Goal: Task Accomplishment & Management: Complete application form

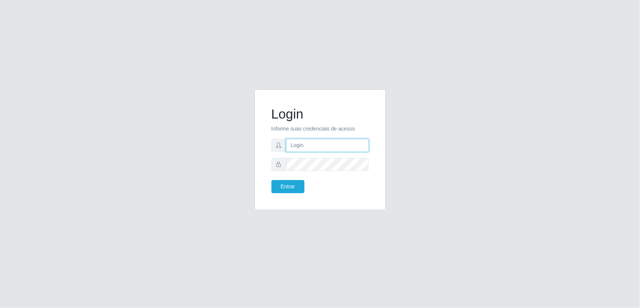
click at [295, 147] on input "text" at bounding box center [327, 145] width 83 height 13
click at [300, 144] on input "text" at bounding box center [327, 145] width 83 height 13
paste input "joaolucas.lemos@iwof.com"
type input "joaolucas.lemos@iwof.com"
click at [286, 184] on button "Entrar" at bounding box center [287, 186] width 33 height 13
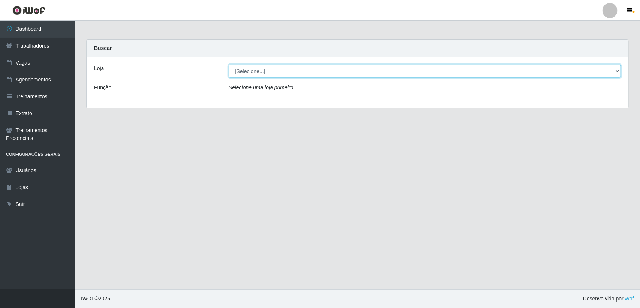
click at [259, 71] on select "[Selecione...] Lemos Supermercado LTDA" at bounding box center [425, 70] width 392 height 13
select select "67"
click at [229, 64] on select "[Selecione...] [PERSON_NAME] Supermercado LTDA" at bounding box center [425, 70] width 392 height 13
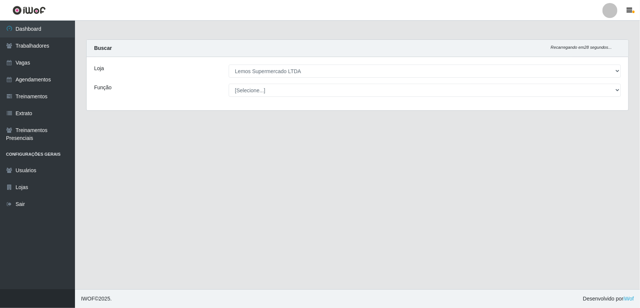
click at [111, 179] on main "Carregando... Buscar Recarregando em 28 segundos... Loja [Selecione...] Lemos S…" at bounding box center [357, 155] width 565 height 268
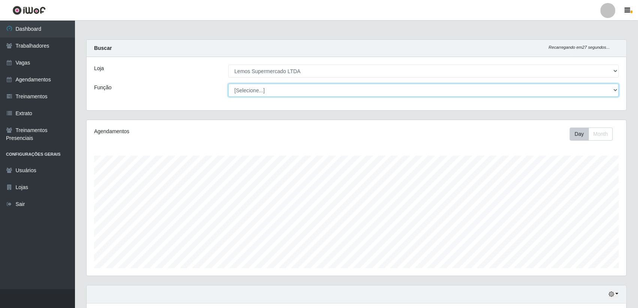
click at [247, 86] on select "[Selecione...] Balconista Carregador e Descarregador de Caminhão Carregador e D…" at bounding box center [423, 90] width 391 height 13
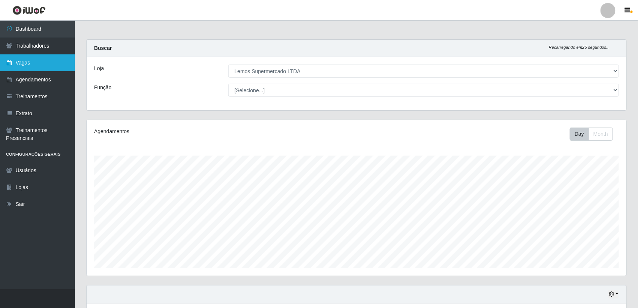
click at [34, 55] on link "Vagas" at bounding box center [37, 62] width 75 height 17
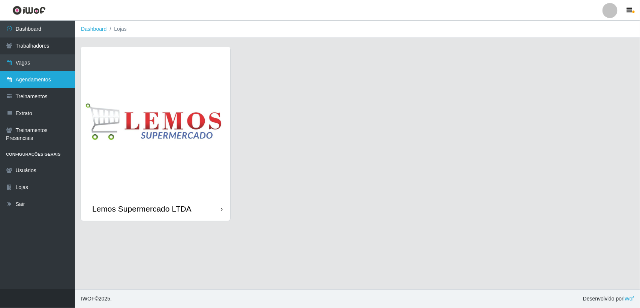
click at [52, 77] on link "Agendamentos" at bounding box center [37, 79] width 75 height 17
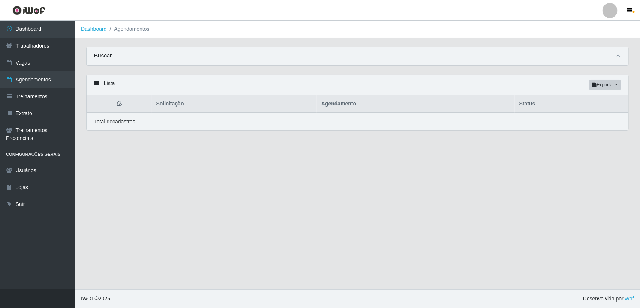
click at [612, 55] on div "Buscar" at bounding box center [358, 56] width 542 height 18
click at [615, 56] on icon at bounding box center [617, 55] width 5 height 5
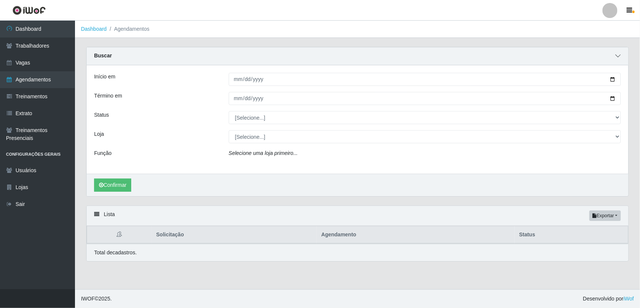
click at [615, 58] on icon at bounding box center [617, 55] width 5 height 5
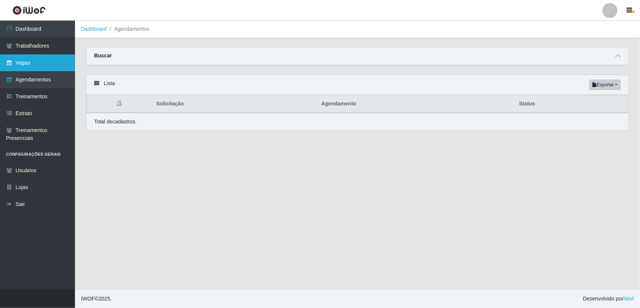
click at [38, 62] on link "Vagas" at bounding box center [37, 62] width 75 height 17
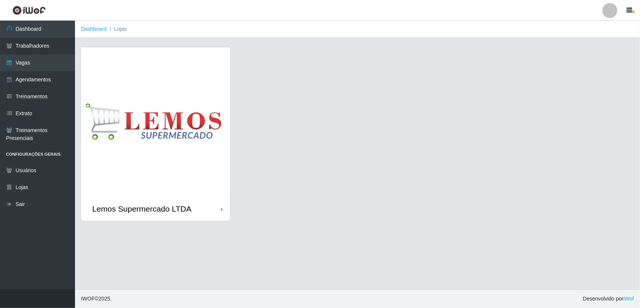
click at [153, 134] on img at bounding box center [155, 121] width 149 height 149
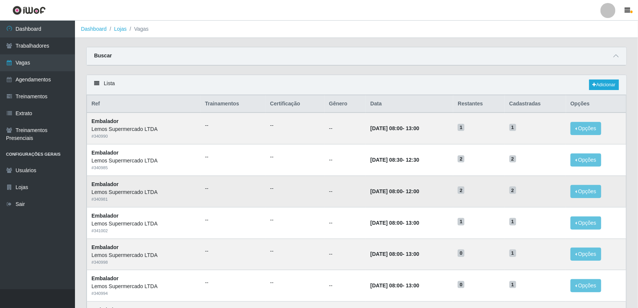
click at [402, 179] on td "28/09/2025, 08:00 - 12:00" at bounding box center [409, 190] width 87 height 31
click at [597, 86] on link "Adicionar" at bounding box center [604, 84] width 30 height 10
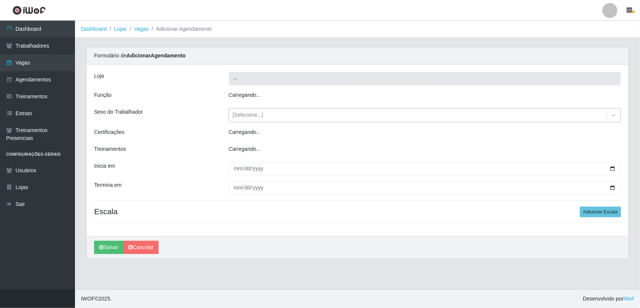
type input "Lemos Supermercado LTDA"
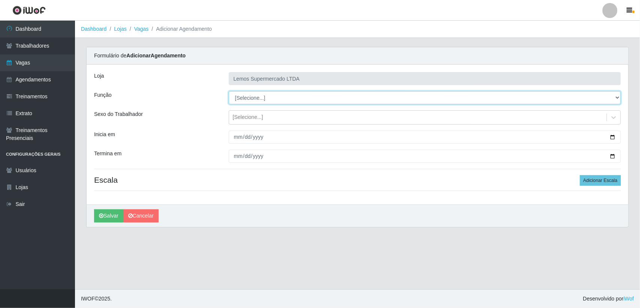
click at [295, 96] on select "[Selecione...] Balconista Carregador e Descarregador de Caminhão Carregador e D…" at bounding box center [425, 97] width 392 height 13
select select "1"
click at [229, 91] on select "[Selecione...] Balconista Carregador e Descarregador de Caminhão Carregador e D…" at bounding box center [425, 97] width 392 height 13
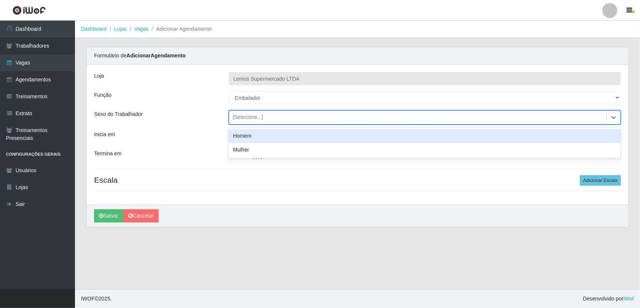
click at [268, 117] on div "[Selecione...]" at bounding box center [417, 117] width 377 height 12
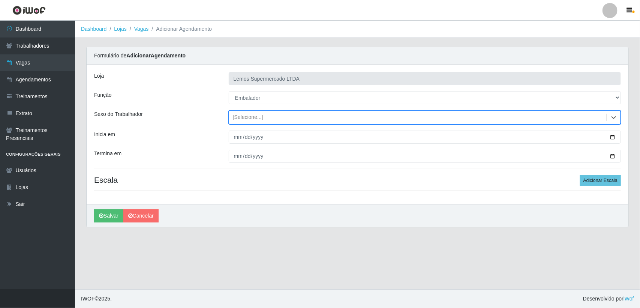
click at [268, 117] on div "[Selecione...]" at bounding box center [417, 117] width 377 height 12
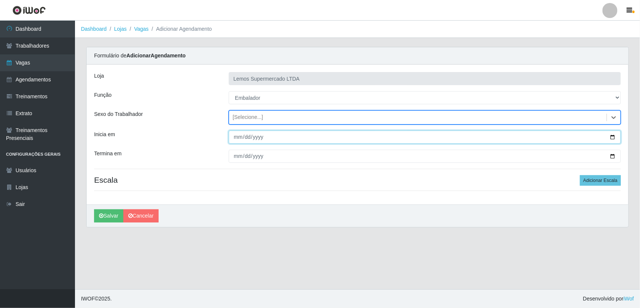
click at [610, 136] on input "Inicia em" at bounding box center [425, 136] width 392 height 13
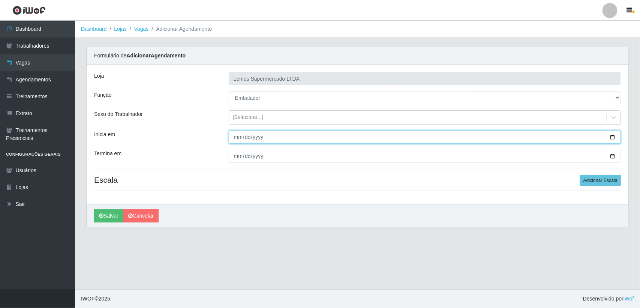
type input "2025-09-06"
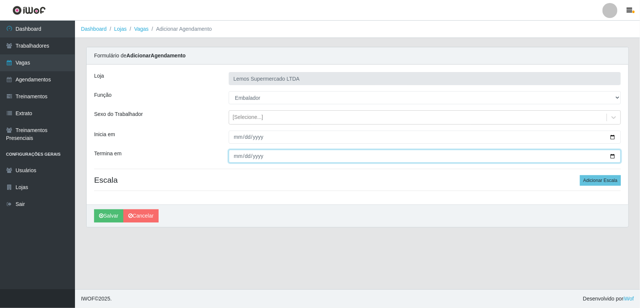
drag, startPoint x: 612, startPoint y: 159, endPoint x: 599, endPoint y: 157, distance: 13.2
click at [608, 158] on input "Termina em" at bounding box center [425, 156] width 392 height 13
click at [613, 154] on input "Termina em" at bounding box center [425, 156] width 392 height 13
type input "[DATE]"
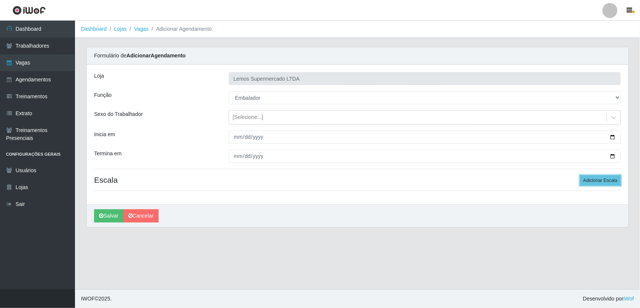
drag, startPoint x: 602, startPoint y: 180, endPoint x: 512, endPoint y: 171, distance: 90.0
click at [599, 179] on button "Adicionar Escala" at bounding box center [600, 180] width 41 height 10
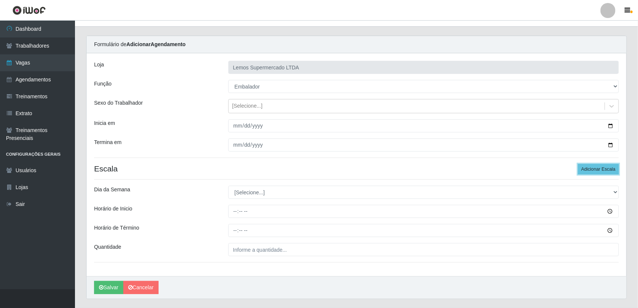
scroll to position [31, 0]
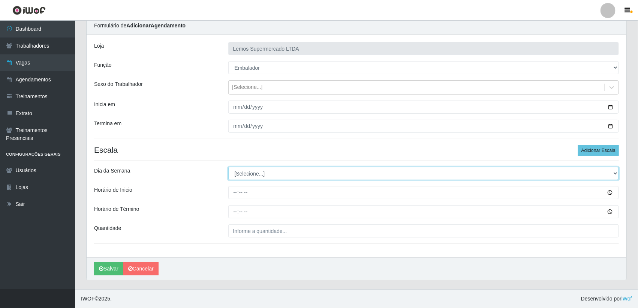
click at [276, 174] on select "[Selecione...] Segunda Terça Quarta Quinta Sexta Sábado Domingo" at bounding box center [423, 173] width 391 height 13
select select "6"
click at [228, 167] on select "[Selecione...] Segunda Terça Quarta Quinta Sexta Sábado Domingo" at bounding box center [423, 173] width 391 height 13
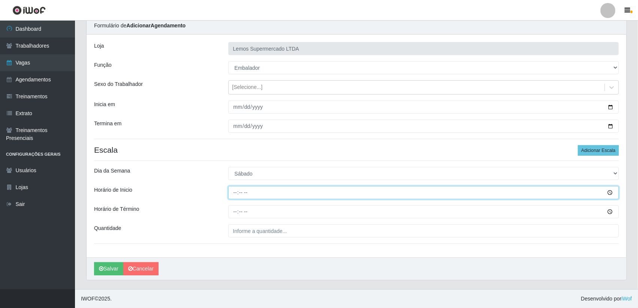
click at [234, 192] on input "Horário de Inicio" at bounding box center [423, 192] width 391 height 13
type input "08:00"
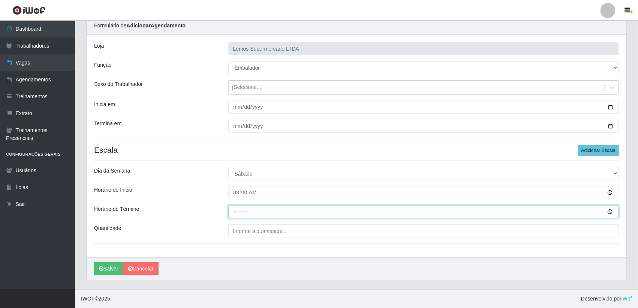
click at [235, 213] on input "Horário de Término" at bounding box center [423, 211] width 391 height 13
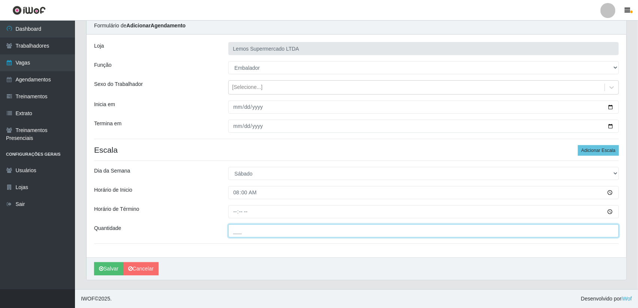
click at [241, 227] on input "___" at bounding box center [423, 230] width 391 height 13
type input "03_"
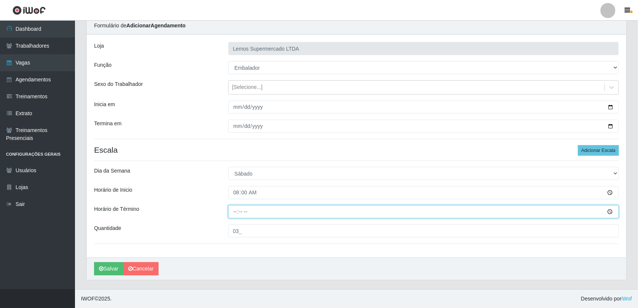
click at [241, 212] on input "Horário de Término" at bounding box center [423, 211] width 391 height 13
type input "13:00"
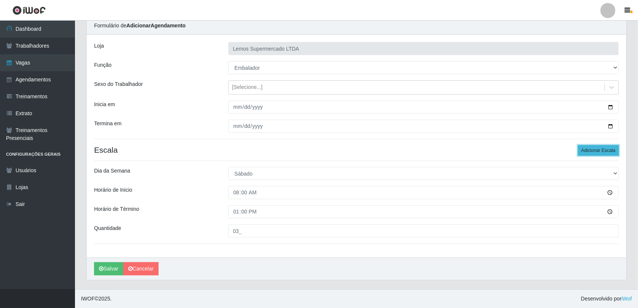
click at [590, 150] on button "Adicionar Escala" at bounding box center [598, 150] width 41 height 10
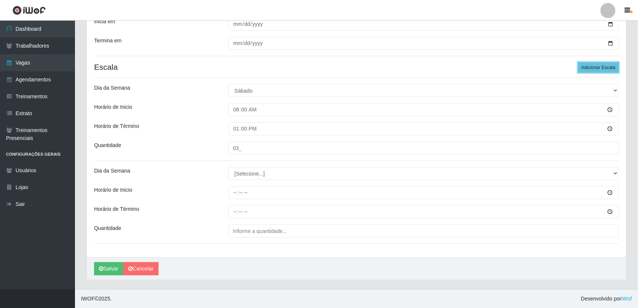
scroll to position [114, 0]
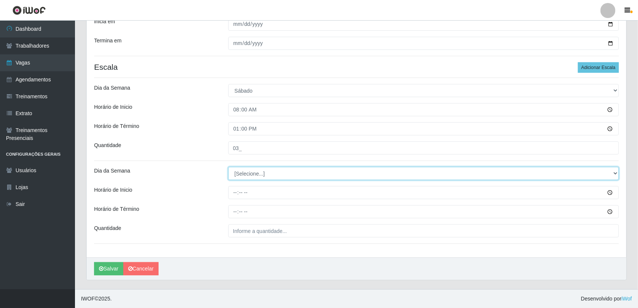
click at [246, 172] on select "[Selecione...] Segunda Terça Quarta Quinta Sexta Sábado Domingo" at bounding box center [423, 173] width 391 height 13
select select "6"
click at [228, 167] on select "[Selecione...] Segunda Terça Quarta Quinta Sexta Sábado Domingo" at bounding box center [423, 173] width 391 height 13
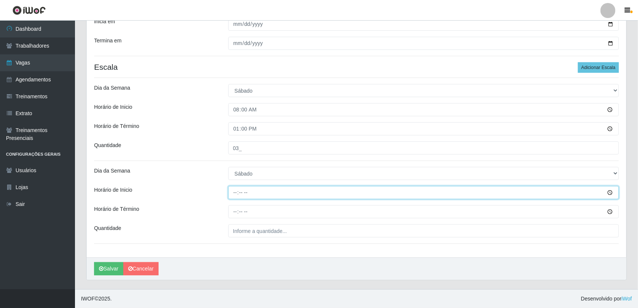
click at [235, 192] on input "Horário de Inicio" at bounding box center [423, 192] width 391 height 13
type input "13:00"
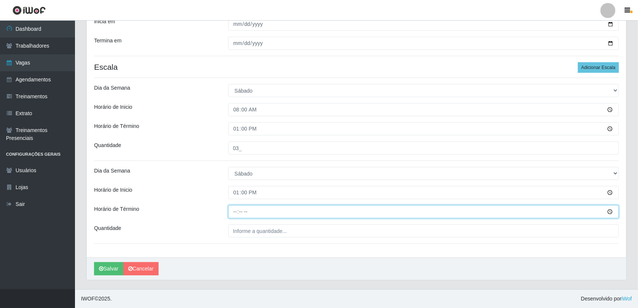
click at [235, 213] on input "Horário de Término" at bounding box center [423, 211] width 391 height 13
click at [236, 213] on input "11:07" at bounding box center [423, 211] width 391 height 13
type input "17:00"
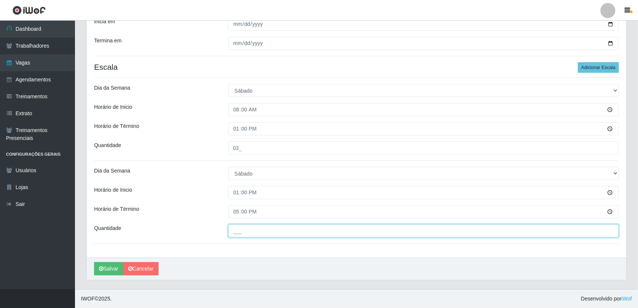
click at [244, 232] on input "___" at bounding box center [423, 230] width 391 height 13
type input "01_"
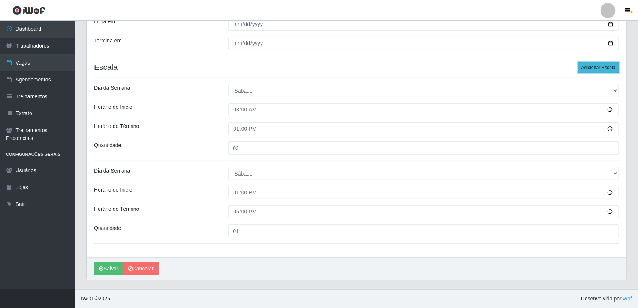
click at [612, 65] on button "Adicionar Escala" at bounding box center [598, 67] width 41 height 10
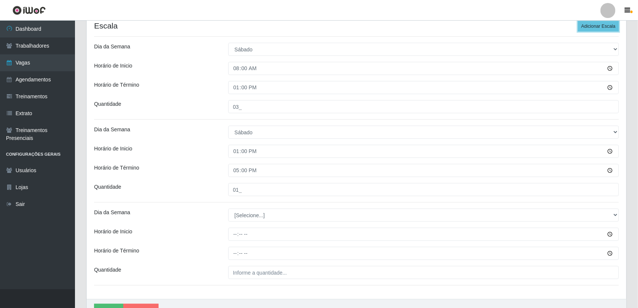
scroll to position [197, 0]
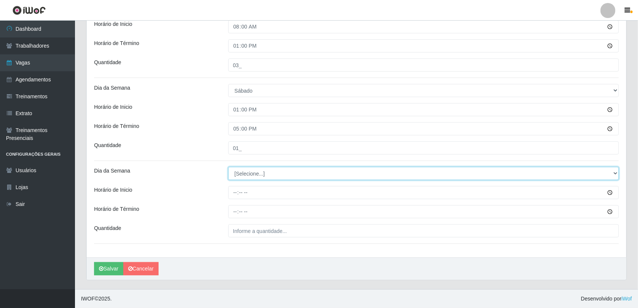
click at [244, 168] on select "[Selecione...] Segunda Terça Quarta Quinta Sexta Sábado Domingo" at bounding box center [423, 173] width 391 height 13
select select "6"
click at [228, 167] on select "[Selecione...] Segunda Terça Quarta Quinta Sexta Sábado Domingo" at bounding box center [423, 173] width 391 height 13
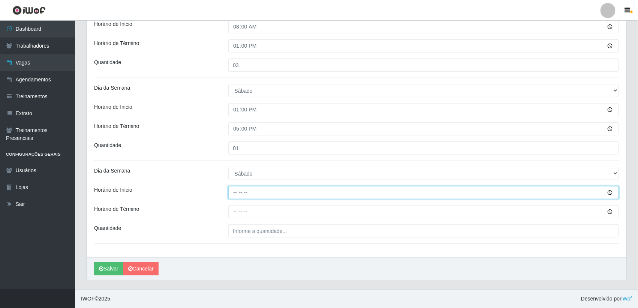
click at [235, 193] on input "Horário de Inicio" at bounding box center [423, 192] width 391 height 13
type input "16:00"
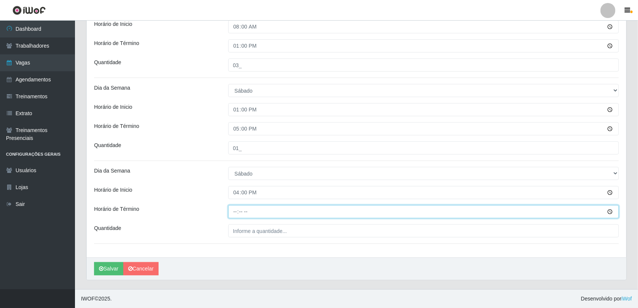
click at [235, 211] on input "Horário de Término" at bounding box center [423, 211] width 391 height 13
type input "20:00"
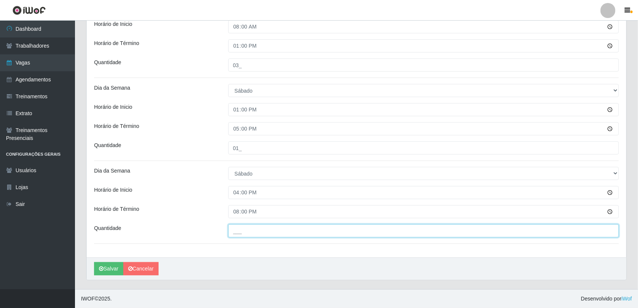
click at [242, 226] on input "___" at bounding box center [423, 230] width 391 height 13
type input "05_"
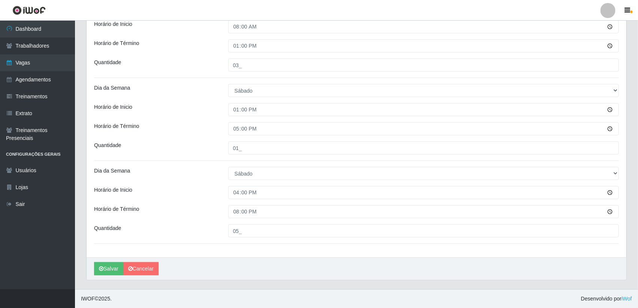
click at [188, 213] on div "Horário de Término" at bounding box center [155, 211] width 134 height 13
click at [102, 268] on icon "submit" at bounding box center [101, 268] width 4 height 5
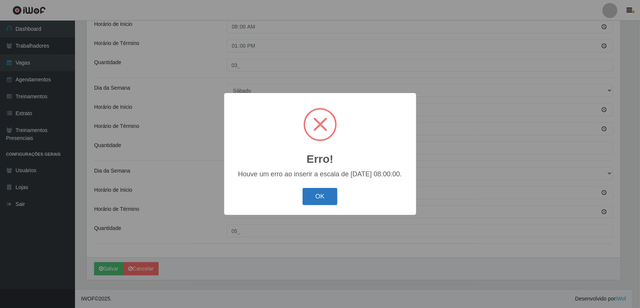
click at [314, 199] on button "OK" at bounding box center [320, 197] width 35 height 18
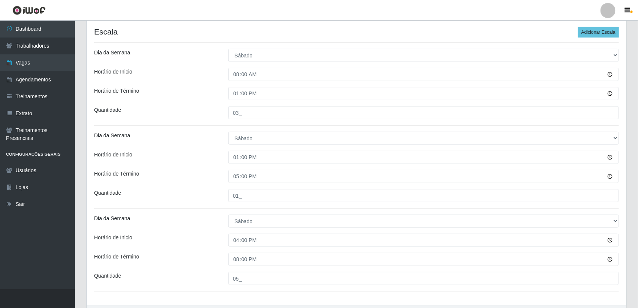
scroll to position [150, 0]
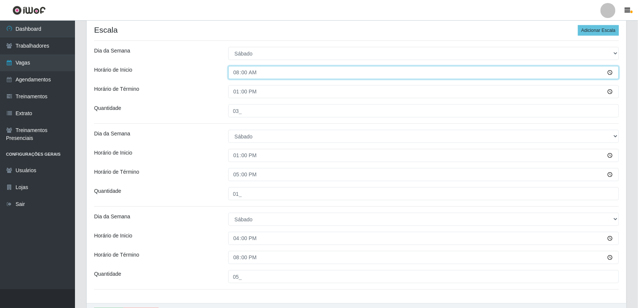
click at [235, 70] on input "08:00" at bounding box center [423, 72] width 391 height 13
type input "09:00"
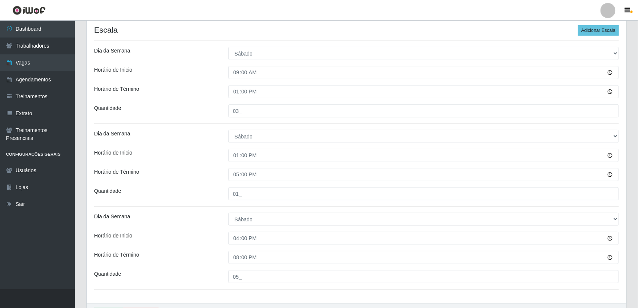
click at [188, 140] on div "Dia da Semana" at bounding box center [155, 136] width 134 height 13
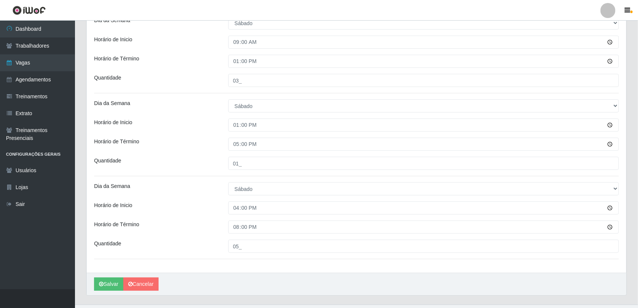
scroll to position [197, 0]
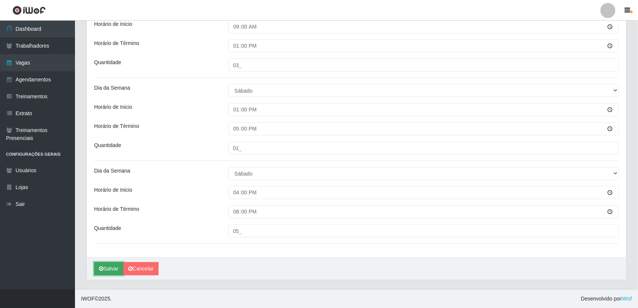
click at [104, 268] on button "Salvar" at bounding box center [108, 268] width 29 height 13
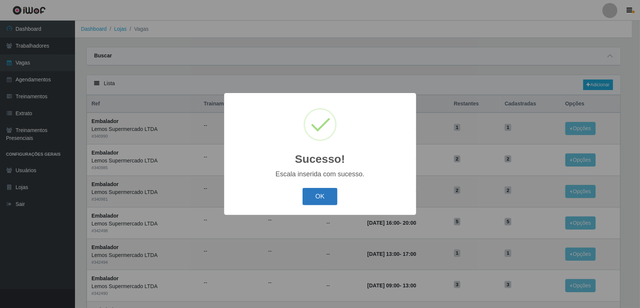
click at [322, 196] on button "OK" at bounding box center [320, 197] width 35 height 18
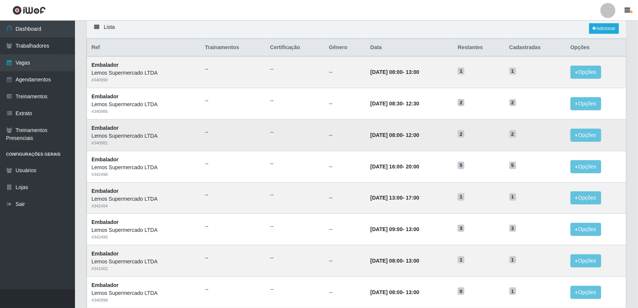
scroll to position [94, 0]
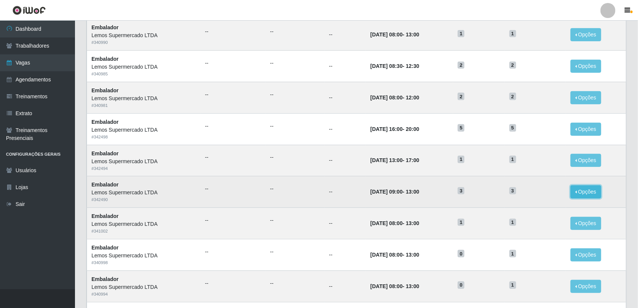
click at [587, 192] on button "Opções" at bounding box center [586, 191] width 31 height 13
click at [530, 193] on link "Editar" at bounding box center [528, 193] width 21 height 6
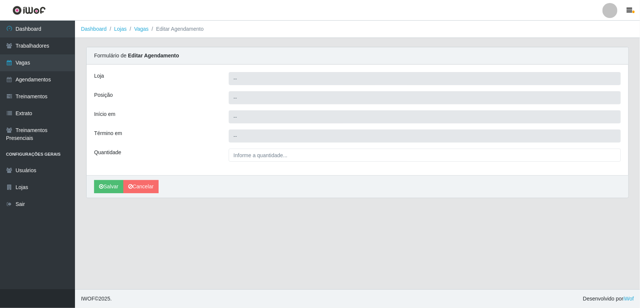
type input "Lemos Supermercado LTDA"
type input "Embalador"
type input "2025-09-27 09:00:00"
type input "2025-09-27 13:00:00"
type input "3__"
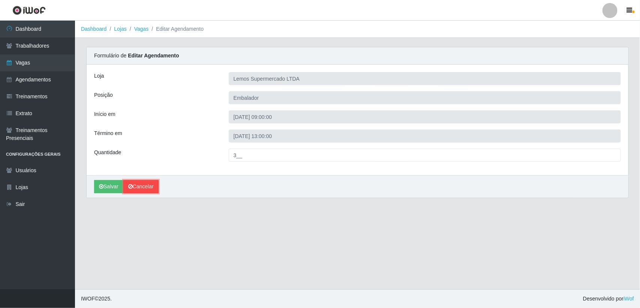
click at [137, 188] on link "Cancelar" at bounding box center [140, 186] width 35 height 13
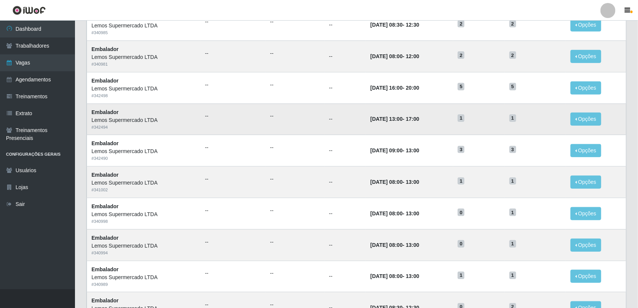
scroll to position [141, 0]
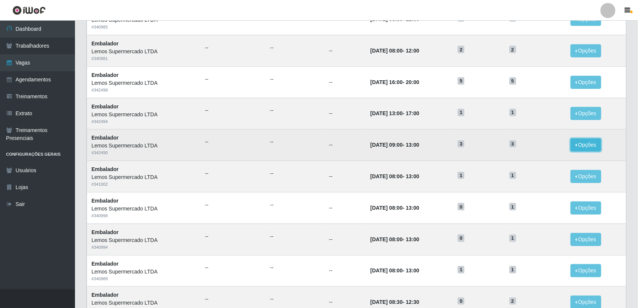
click at [583, 147] on button "Opções" at bounding box center [586, 144] width 31 height 13
click at [542, 163] on div "Deletar" at bounding box center [540, 162] width 44 height 8
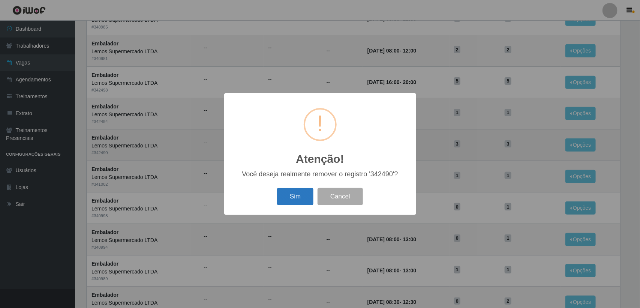
click at [290, 192] on button "Sim" at bounding box center [295, 197] width 36 height 18
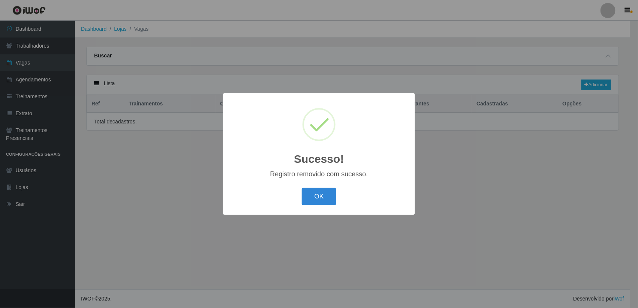
scroll to position [0, 0]
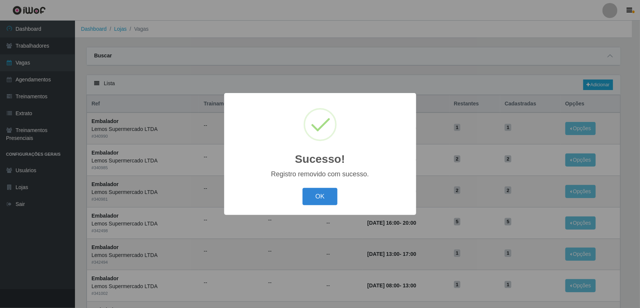
click at [291, 196] on div "OK Cancel" at bounding box center [320, 196] width 177 height 21
click at [320, 192] on button "OK" at bounding box center [320, 197] width 35 height 18
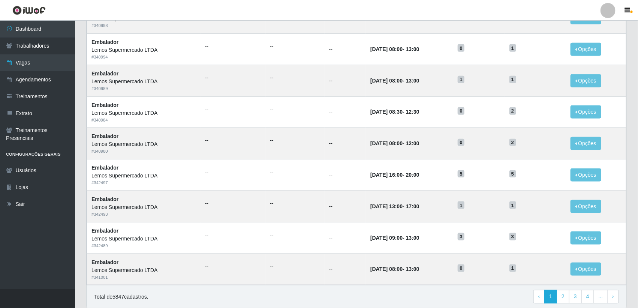
scroll to position [329, 0]
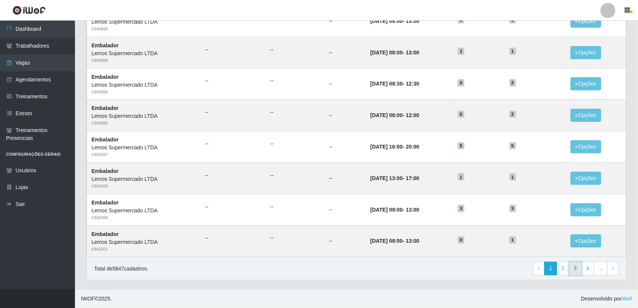
click at [571, 269] on link "3" at bounding box center [575, 268] width 13 height 13
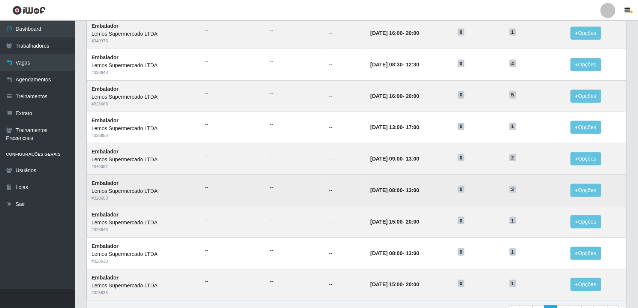
scroll to position [329, 0]
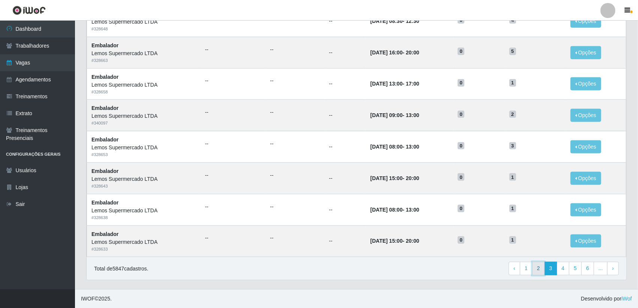
click at [537, 268] on link "2" at bounding box center [538, 268] width 13 height 13
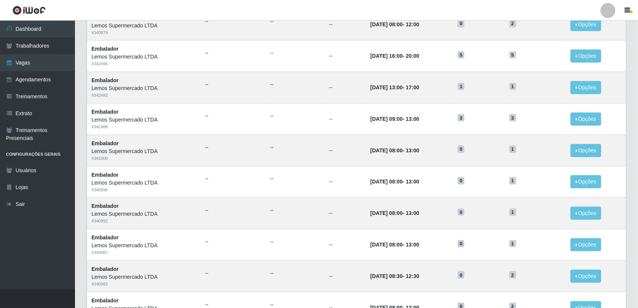
scroll to position [234, 0]
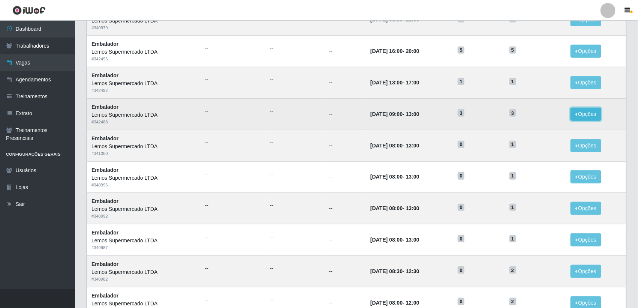
drag, startPoint x: 587, startPoint y: 111, endPoint x: 574, endPoint y: 115, distance: 13.8
click at [587, 111] on button "Opções" at bounding box center [586, 114] width 31 height 13
click at [533, 135] on div "Deletar" at bounding box center [540, 131] width 44 height 8
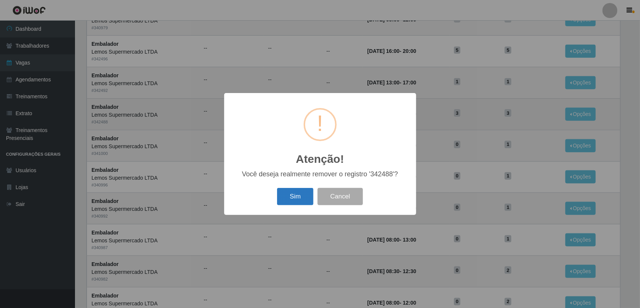
click at [295, 196] on button "Sim" at bounding box center [295, 197] width 36 height 18
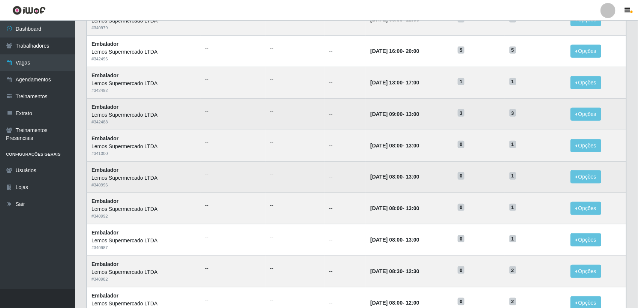
scroll to position [0, 0]
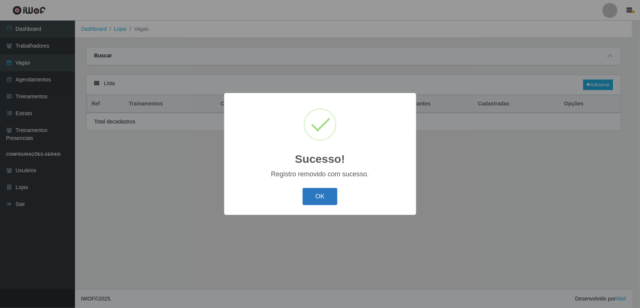
click at [318, 198] on button "OK" at bounding box center [320, 197] width 35 height 18
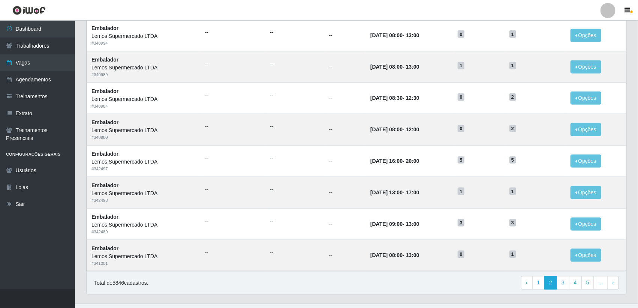
scroll to position [328, 0]
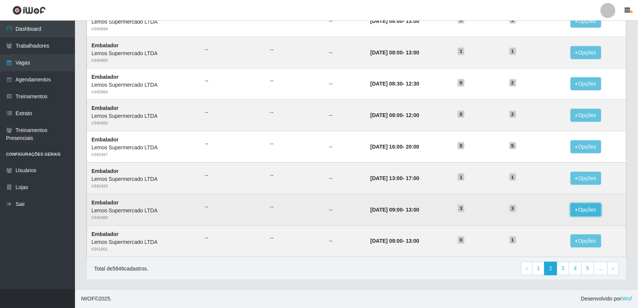
click at [589, 207] on button "Opções" at bounding box center [586, 209] width 31 height 13
click at [532, 228] on div "Deletar" at bounding box center [540, 227] width 44 height 8
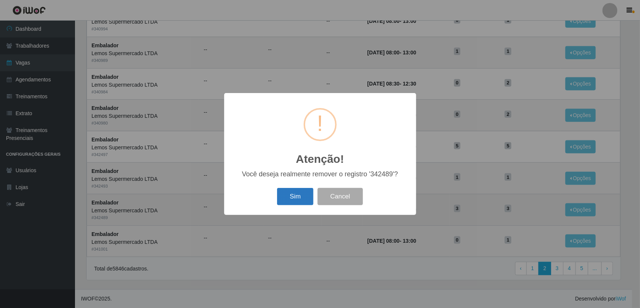
click at [297, 199] on button "Sim" at bounding box center [295, 197] width 36 height 18
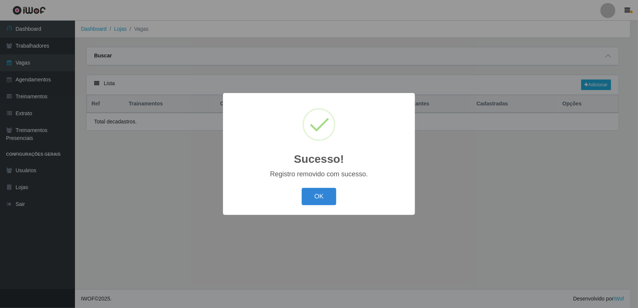
scroll to position [0, 0]
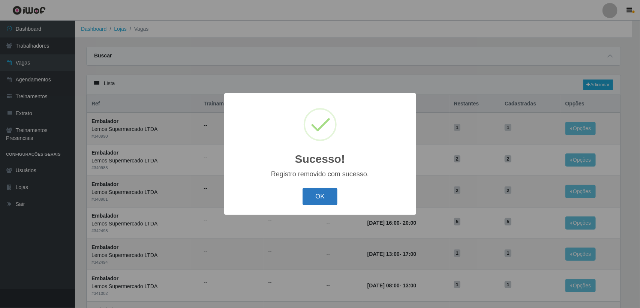
click at [318, 192] on button "OK" at bounding box center [320, 197] width 35 height 18
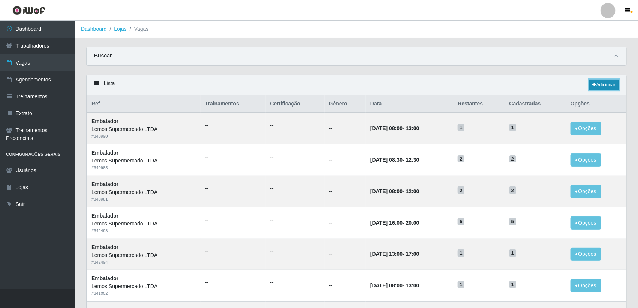
click at [607, 82] on link "Adicionar" at bounding box center [604, 84] width 30 height 10
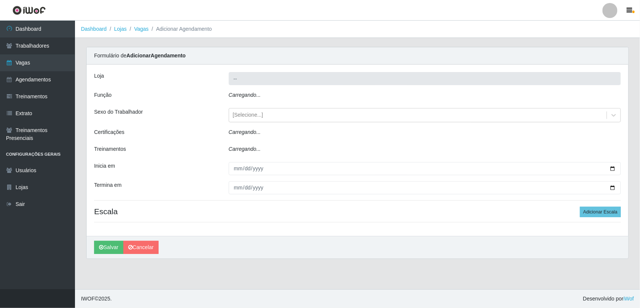
type input "Lemos Supermercado LTDA"
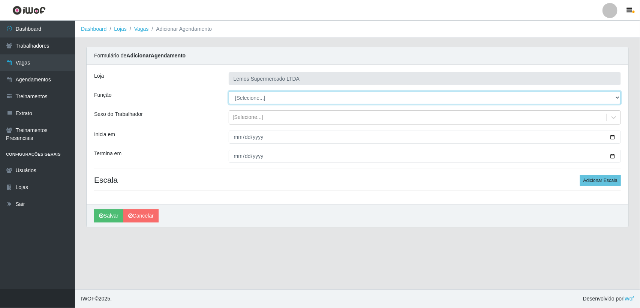
click at [257, 98] on select "[Selecione...] Balconista Carregador e Descarregador de Caminhão Carregador e D…" at bounding box center [425, 97] width 392 height 13
select select "1"
click at [229, 91] on select "[Selecione...] Balconista Carregador e Descarregador de Caminhão Carregador e D…" at bounding box center [425, 97] width 392 height 13
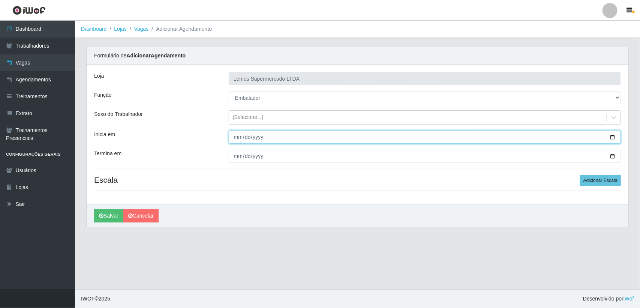
click at [612, 139] on input "Inicia em" at bounding box center [425, 136] width 392 height 13
type input "[DATE]"
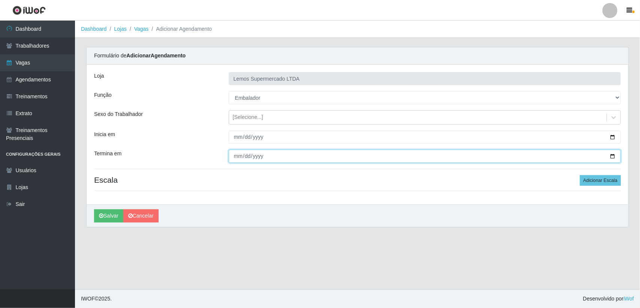
drag, startPoint x: 615, startPoint y: 157, endPoint x: 479, endPoint y: 175, distance: 137.6
click at [614, 157] on input "Termina em" at bounding box center [425, 156] width 392 height 13
type input "[DATE]"
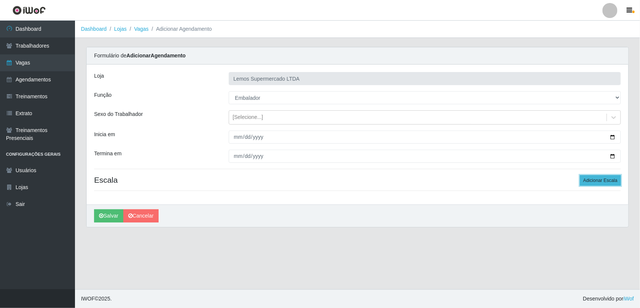
click at [589, 180] on button "Adicionar Escala" at bounding box center [600, 180] width 41 height 10
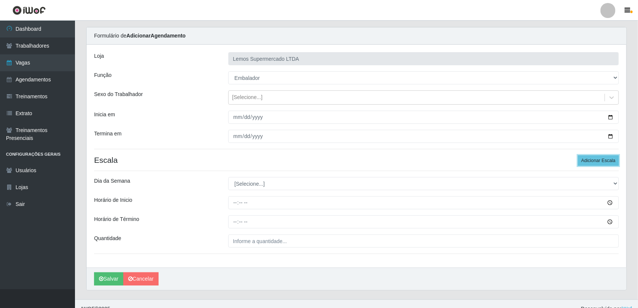
scroll to position [31, 0]
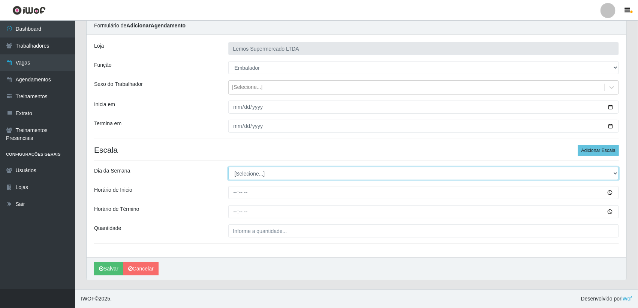
click at [267, 175] on select "[Selecione...] Segunda Terça Quarta Quinta Sexta Sábado Domingo" at bounding box center [423, 173] width 391 height 13
click at [267, 174] on select "[Selecione...] Segunda Terça Quarta Quinta Sexta Sábado Domingo" at bounding box center [423, 173] width 391 height 13
select select "6"
click at [228, 167] on select "[Selecione...] Segunda Terça Quarta Quinta Sexta Sábado Domingo" at bounding box center [423, 173] width 391 height 13
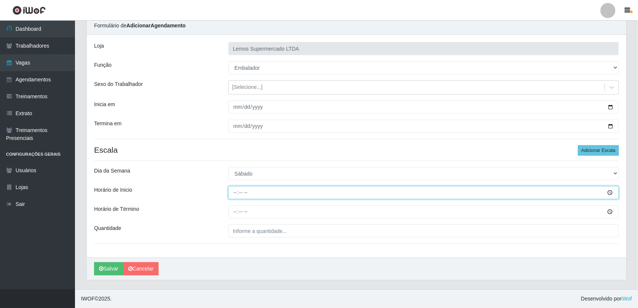
click at [232, 195] on input "Horário de Inicio" at bounding box center [423, 192] width 391 height 13
type input "08:00"
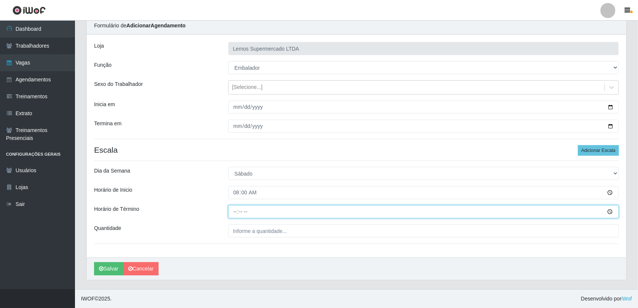
click at [237, 211] on input "Horário de Término" at bounding box center [423, 211] width 391 height 13
type input "13:00"
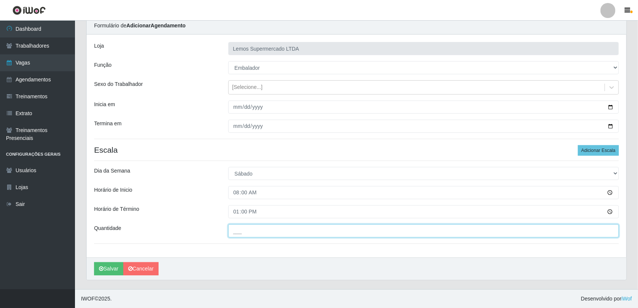
click at [246, 229] on input "___" at bounding box center [423, 230] width 391 height 13
type input "3__"
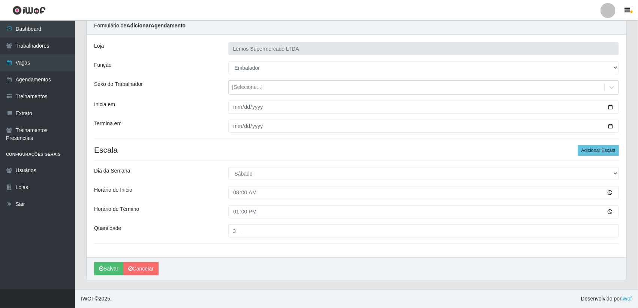
click at [190, 244] on div "Loja [PERSON_NAME] Supermercado LTDA Função [Selecione...] Balconista Carregado…" at bounding box center [357, 145] width 540 height 223
click at [107, 266] on button "Salvar" at bounding box center [108, 268] width 29 height 13
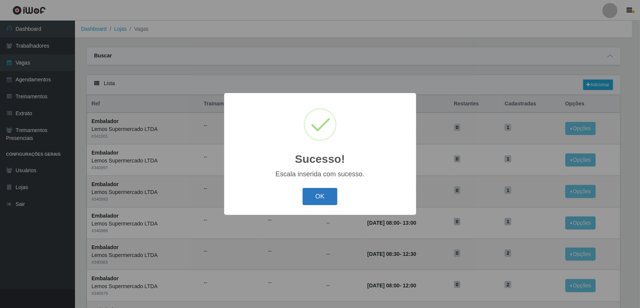
click at [320, 194] on button "OK" at bounding box center [320, 197] width 35 height 18
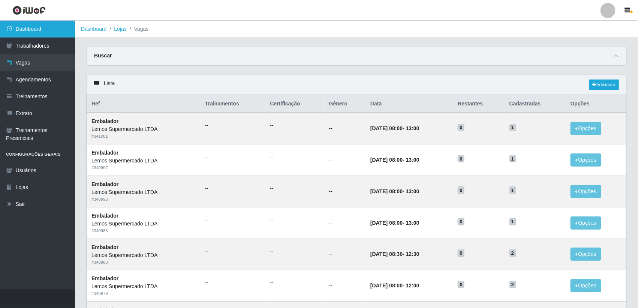
click at [28, 31] on link "Dashboard" at bounding box center [37, 29] width 75 height 17
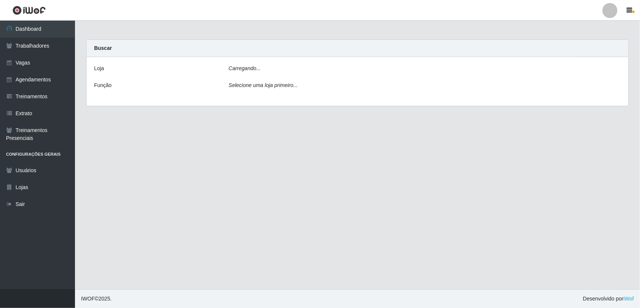
click at [278, 68] on div "Carregando..." at bounding box center [424, 69] width 403 height 11
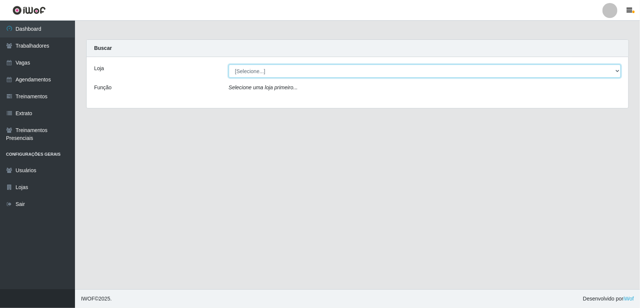
drag, startPoint x: 278, startPoint y: 68, endPoint x: 279, endPoint y: 73, distance: 4.9
click at [277, 70] on select "[Selecione...] [PERSON_NAME] Supermercado LTDA" at bounding box center [425, 70] width 392 height 13
select select "67"
click at [229, 64] on select "[Selecione...] [PERSON_NAME] Supermercado LTDA" at bounding box center [425, 70] width 392 height 13
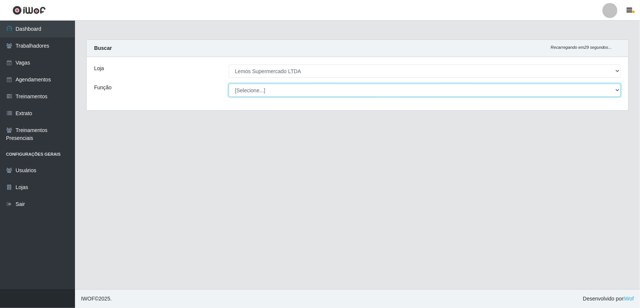
click at [275, 88] on select "[Selecione...] Balconista Carregador e Descarregador de Caminhão Carregador e D…" at bounding box center [425, 90] width 392 height 13
click at [229, 84] on select "[Selecione...] Balconista Carregador e Descarregador de Caminhão Carregador e D…" at bounding box center [425, 90] width 392 height 13
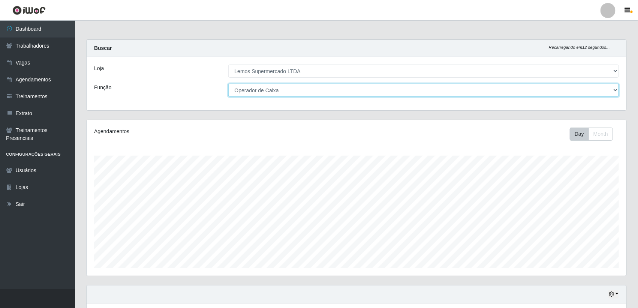
scroll to position [156, 540]
click at [271, 91] on select "[Selecione...] Balconista Carregador e Descarregador de Caminhão Carregador e D…" at bounding box center [423, 90] width 391 height 13
select select "1"
click at [228, 84] on select "[Selecione...] Balconista Carregador e Descarregador de Caminhão Carregador e D…" at bounding box center [423, 90] width 391 height 13
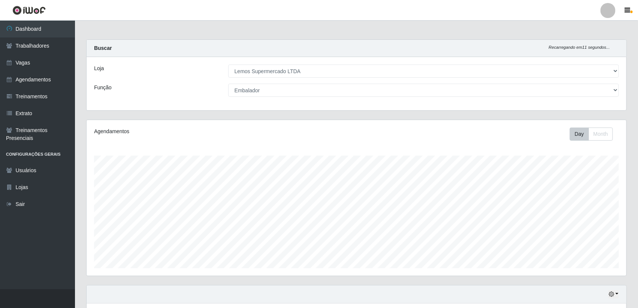
click at [86, 118] on div "Carregando... Buscar Recarregando em 11 segundos... Loja [Selecione...] [PERSON…" at bounding box center [356, 192] width 541 height 306
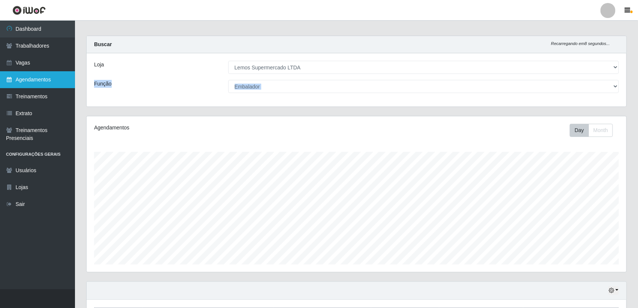
scroll to position [0, 0]
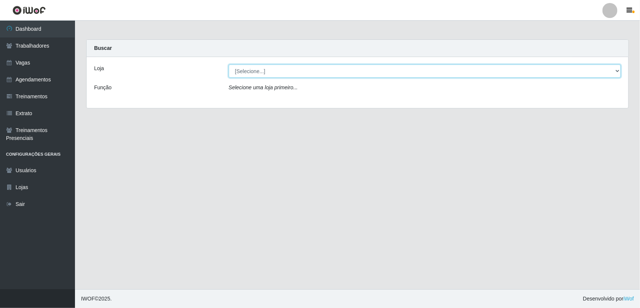
click at [272, 72] on select "[Selecione...] Lemos Supermercado LTDA" at bounding box center [425, 70] width 392 height 13
select select "67"
click at [229, 64] on select "[Selecione...] [PERSON_NAME] Supermercado LTDA" at bounding box center [425, 70] width 392 height 13
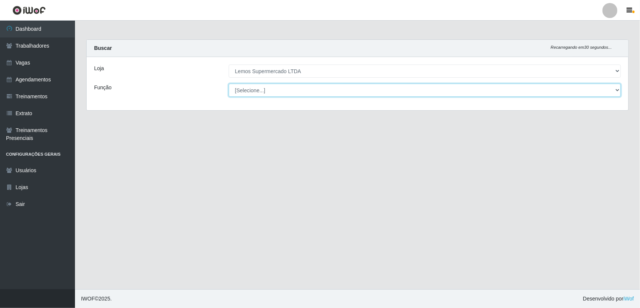
click at [269, 87] on select "[Selecione...] Balconista Carregador e Descarregador de Caminhão Carregador e D…" at bounding box center [425, 90] width 392 height 13
select select "1"
click at [229, 84] on select "[Selecione...] Balconista Carregador e Descarregador de Caminhão Carregador e D…" at bounding box center [425, 90] width 392 height 13
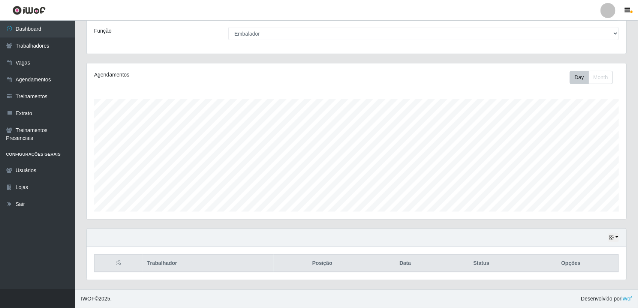
scroll to position [57, 0]
click at [614, 235] on icon "button" at bounding box center [611, 237] width 5 height 5
